Goal: Task Accomplishment & Management: Complete application form

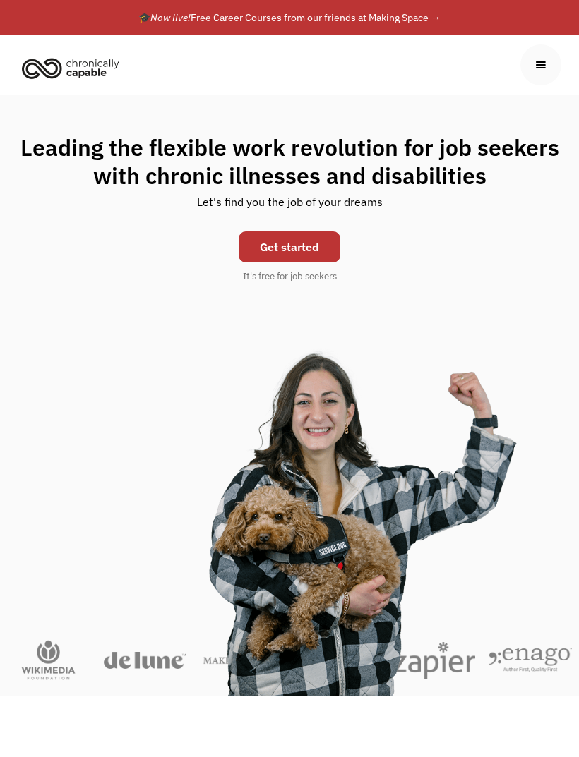
click at [301, 247] on link "Get started" at bounding box center [290, 247] width 102 height 31
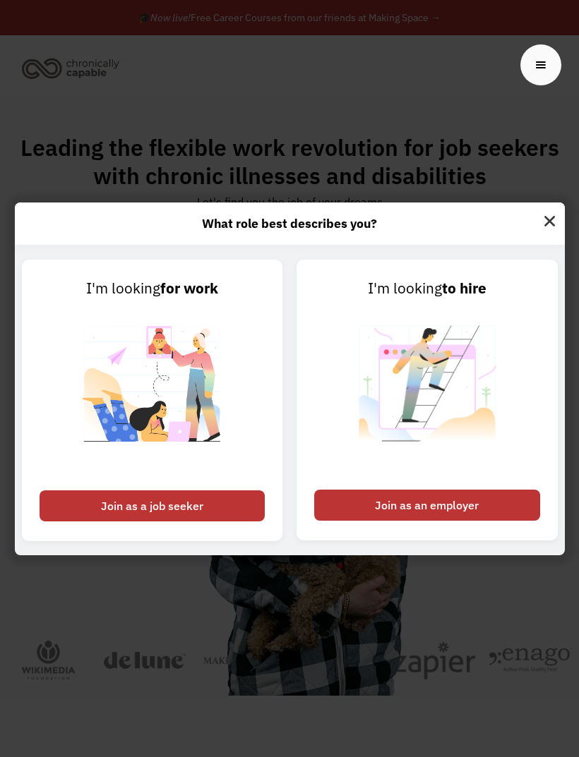
click at [212, 522] on div "Join as a job seeker" at bounding box center [153, 506] width 226 height 31
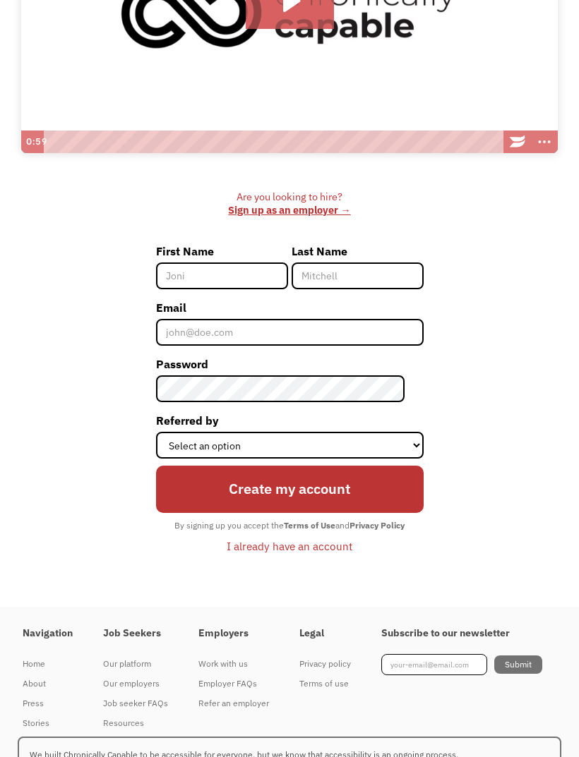
scroll to position [373, 0]
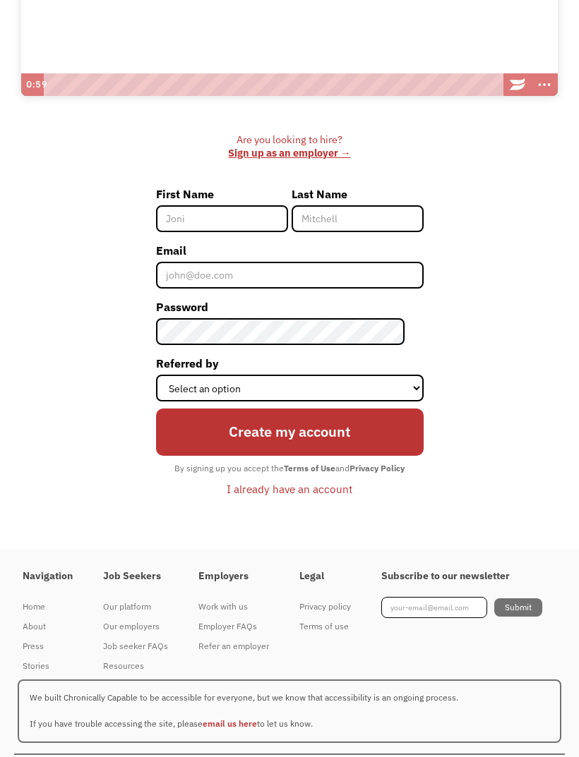
click at [155, 655] on div "Job seeker FAQs" at bounding box center [135, 646] width 65 height 17
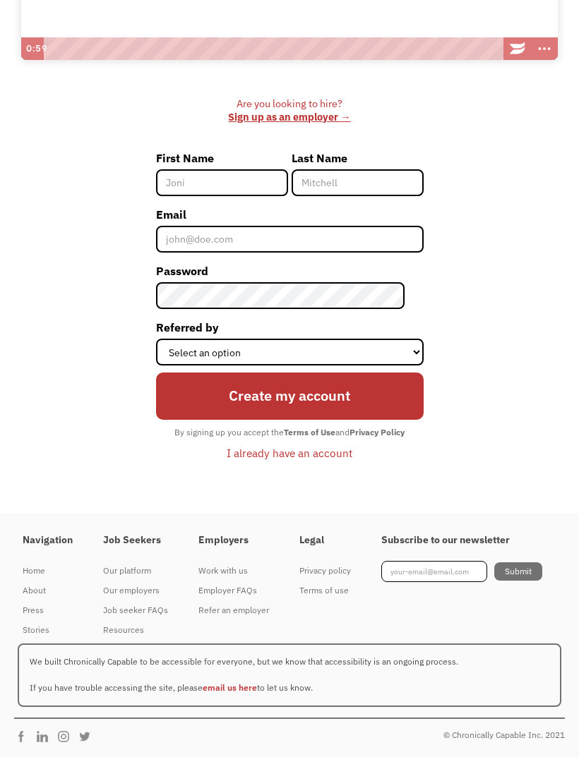
click at [243, 179] on input "First Name" at bounding box center [222, 182] width 132 height 27
type input "[PERSON_NAME]"
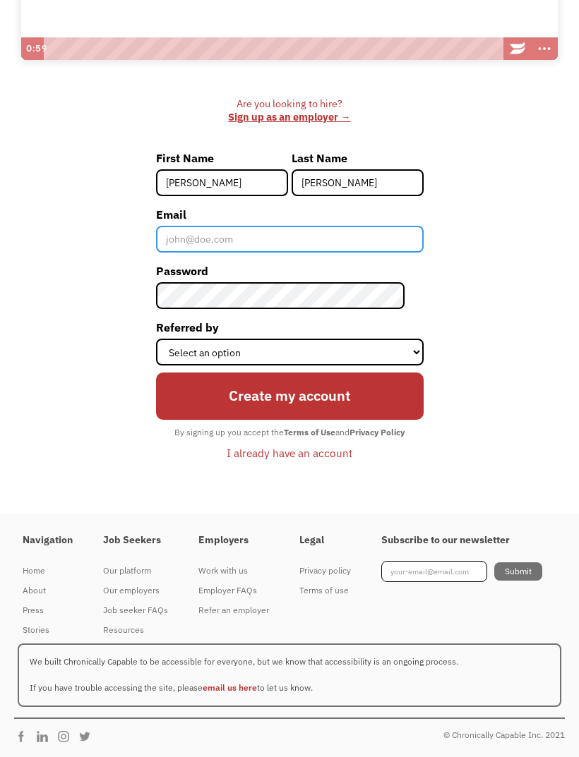
type input "[EMAIL_ADDRESS][DOMAIN_NAME]"
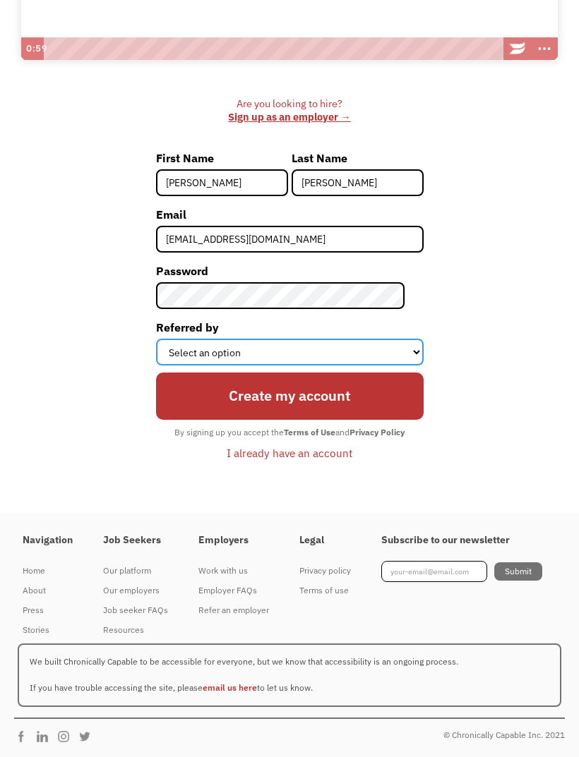
click at [387, 344] on select "Select an option Instagram Facebook Twitter Search Engine News Article Word of …" at bounding box center [289, 352] width 267 height 27
select select "Other"
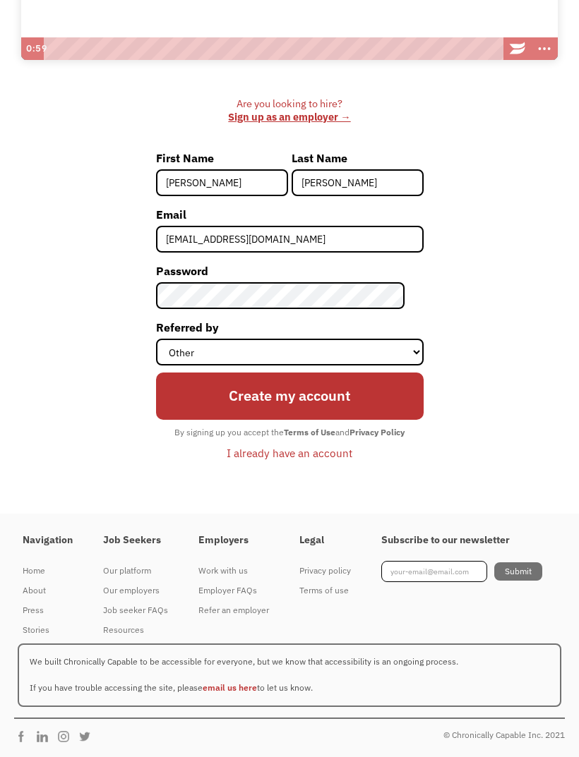
click at [385, 396] on input "Create my account" at bounding box center [289, 396] width 267 height 47
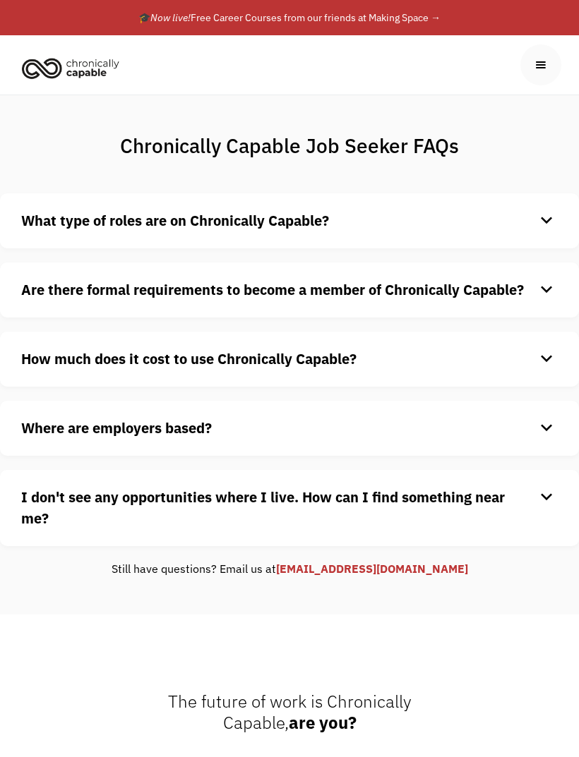
click at [537, 232] on div "keyboard_arrow_down" at bounding box center [546, 220] width 23 height 21
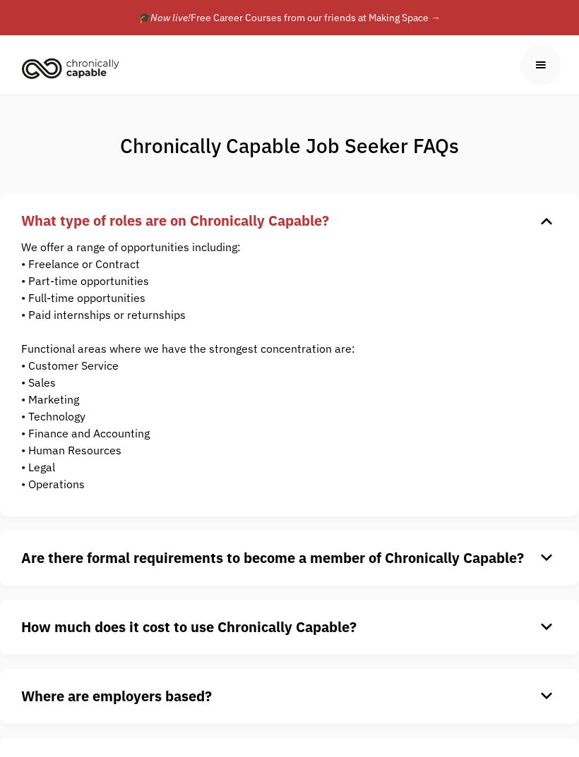
scroll to position [27, 0]
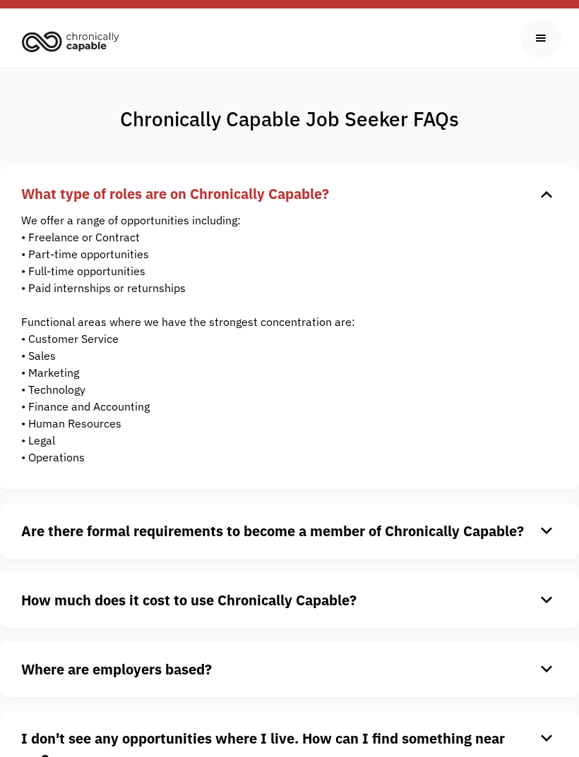
click at [553, 186] on div "keyboard_arrow_down" at bounding box center [546, 194] width 23 height 21
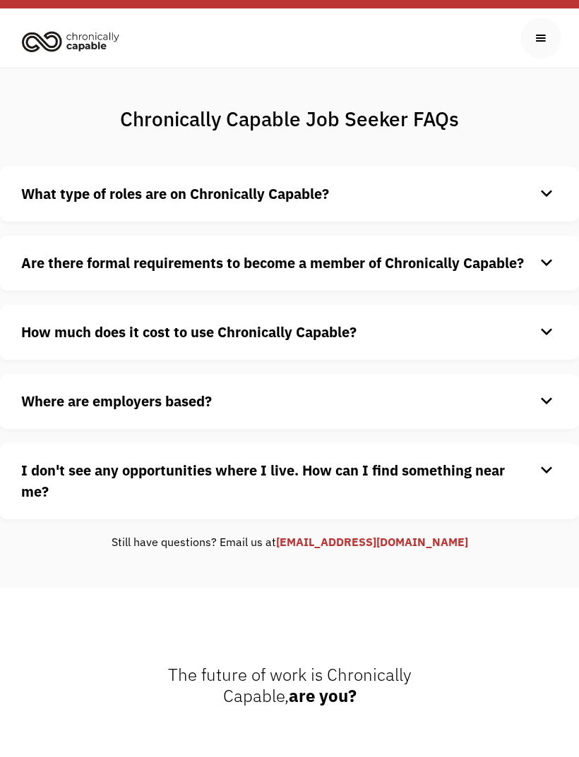
click at [543, 273] on div "keyboard_arrow_down" at bounding box center [546, 263] width 23 height 21
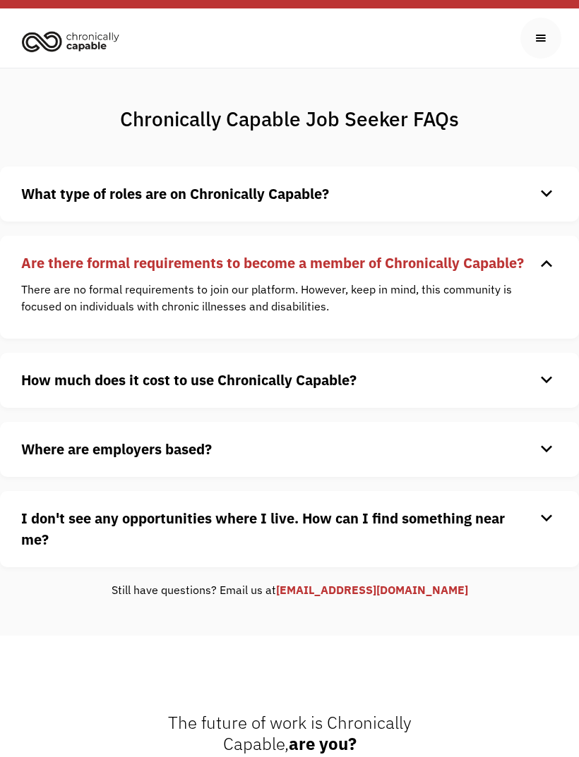
click at [539, 265] on div "keyboard_arrow_down" at bounding box center [546, 263] width 23 height 21
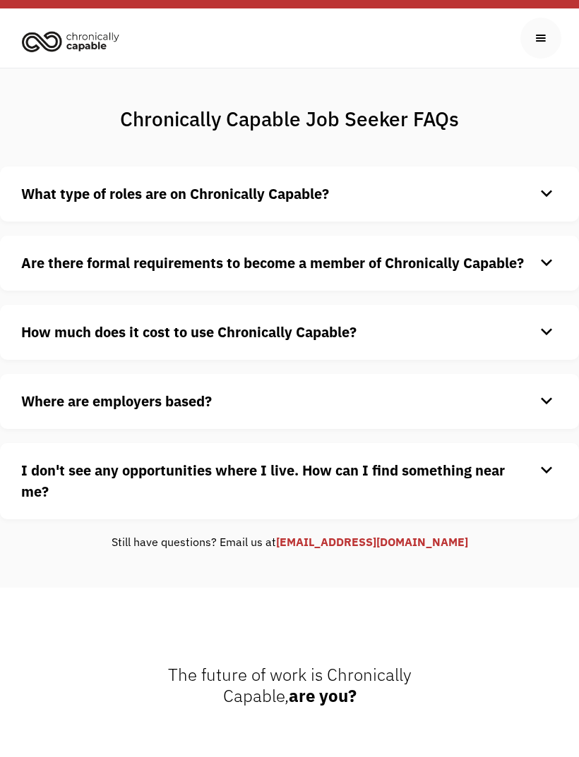
click at [541, 330] on div "keyboard_arrow_down" at bounding box center [546, 332] width 23 height 21
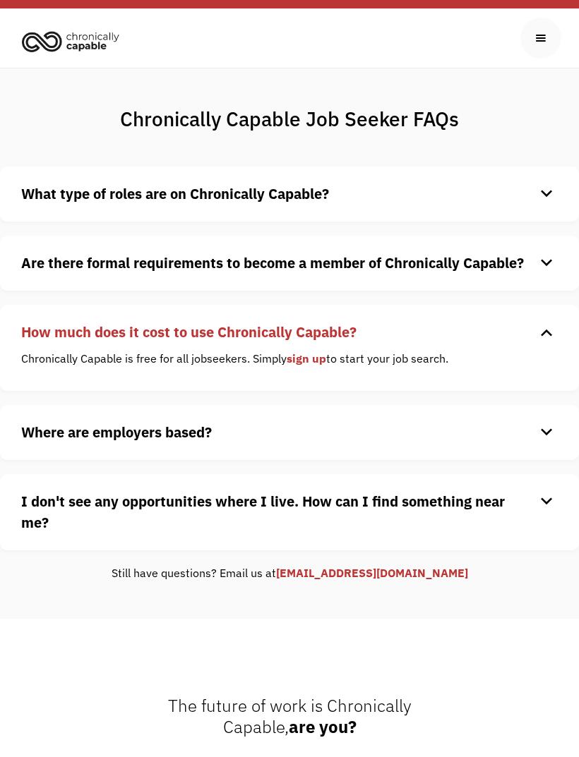
click at [550, 323] on div "How much does it cost to use Chronically Capable? keyboard_arrow_down Chronical…" at bounding box center [289, 348] width 579 height 86
click at [541, 353] on div "How much does it cost to use Chronically Capable? keyboard_arrow_down Chronical…" at bounding box center [289, 348] width 579 height 86
click at [546, 343] on div "keyboard_arrow_down" at bounding box center [546, 332] width 23 height 21
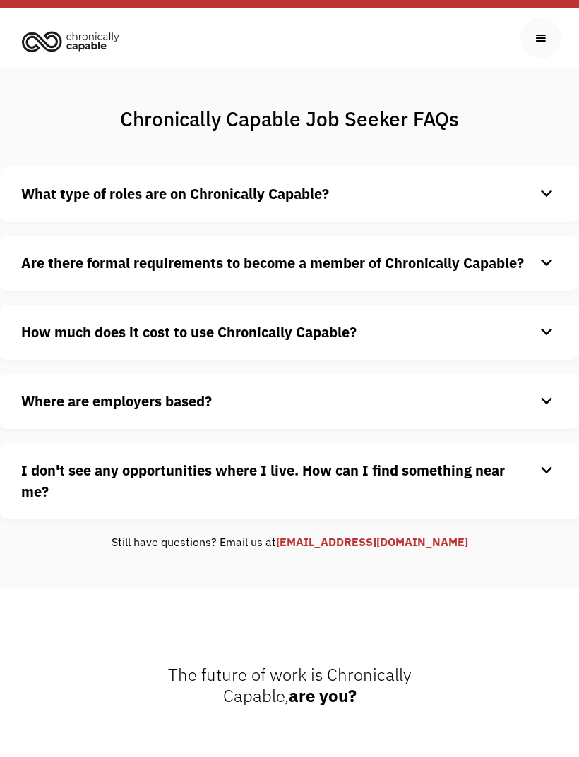
click at [546, 407] on div "keyboard_arrow_down" at bounding box center [546, 401] width 23 height 21
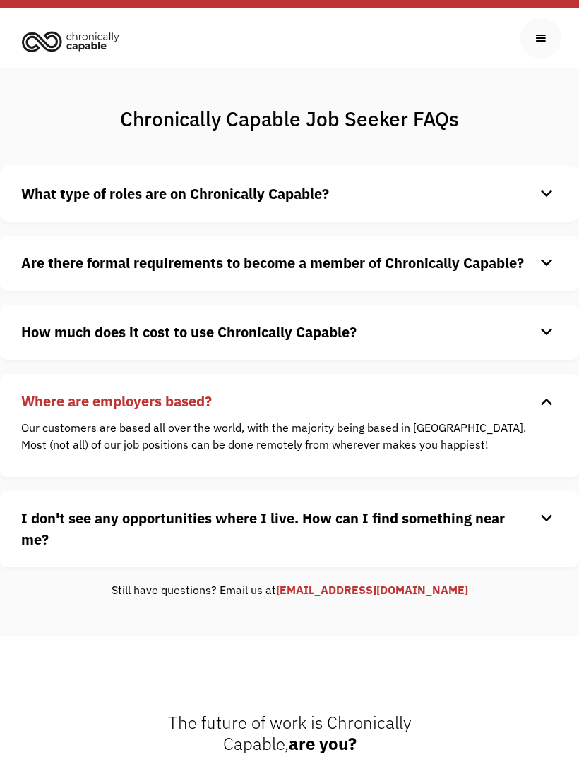
click at [547, 400] on div "keyboard_arrow_down" at bounding box center [546, 401] width 23 height 21
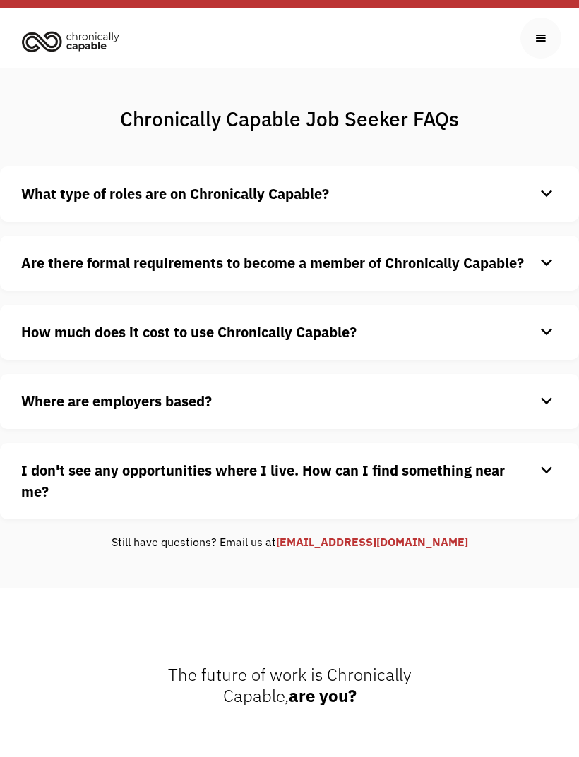
click at [551, 468] on div "keyboard_arrow_down" at bounding box center [546, 470] width 23 height 21
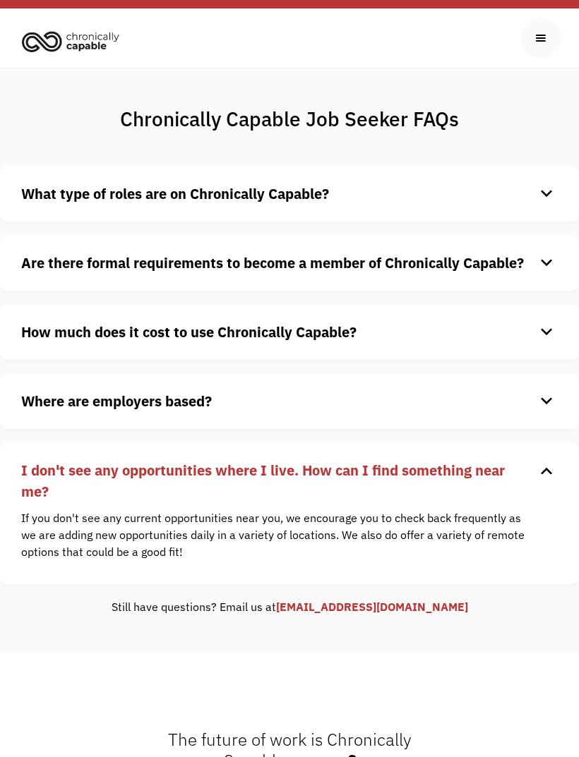
scroll to position [0, 0]
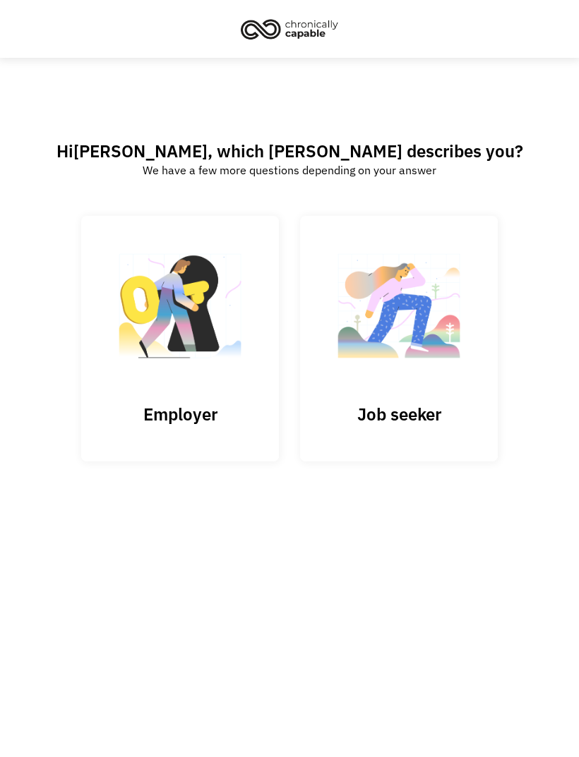
click at [443, 382] on img at bounding box center [398, 313] width 141 height 138
